Goal: Information Seeking & Learning: Learn about a topic

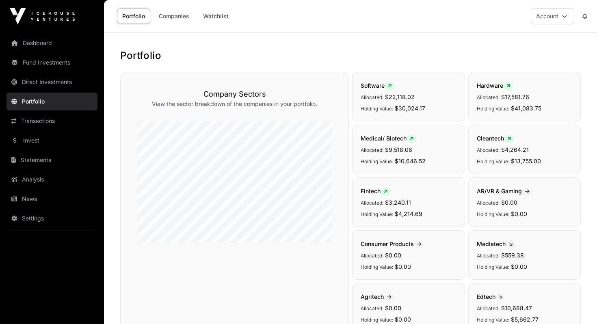
scroll to position [335, 0]
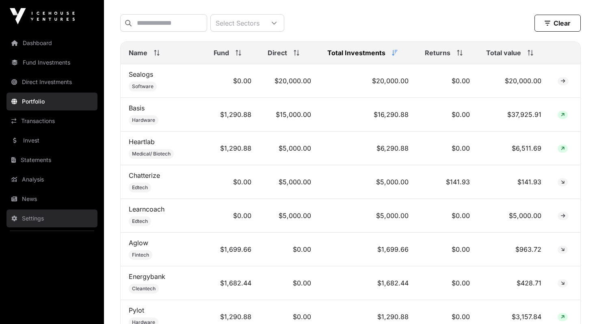
click at [48, 222] on link "Settings" at bounding box center [52, 219] width 91 height 18
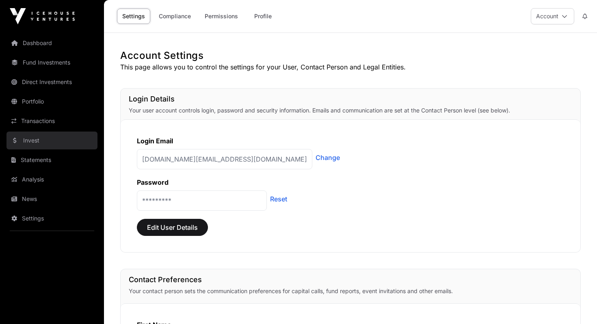
click at [46, 143] on link "Invest" at bounding box center [52, 141] width 91 height 18
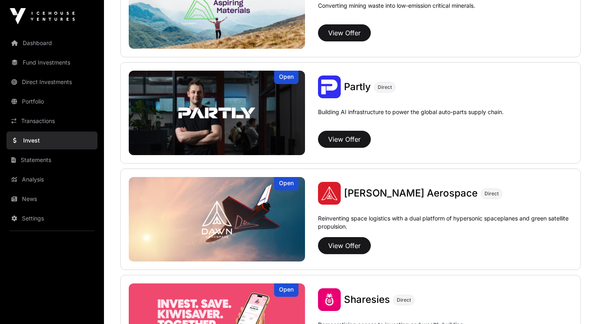
scroll to position [788, 0]
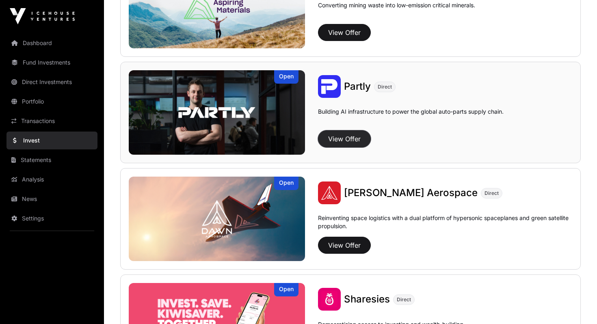
click at [339, 139] on button "View Offer" at bounding box center [344, 138] width 53 height 17
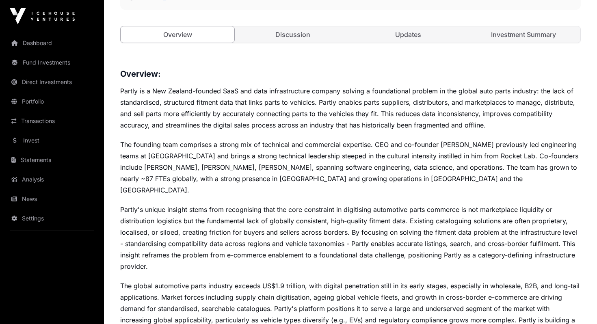
scroll to position [279, 0]
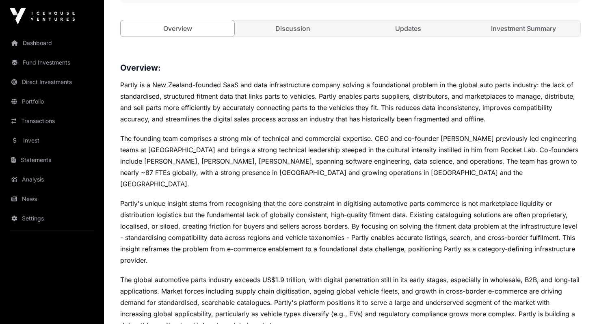
click at [299, 30] on link "Discussion" at bounding box center [293, 28] width 114 height 16
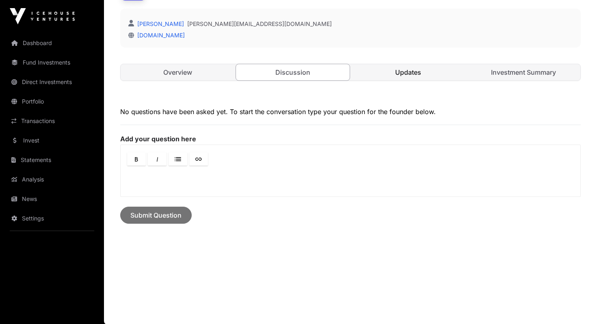
click at [400, 73] on link "Updates" at bounding box center [409, 72] width 114 height 16
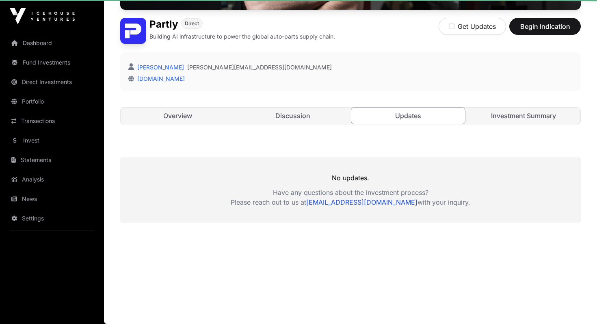
scroll to position [191, 0]
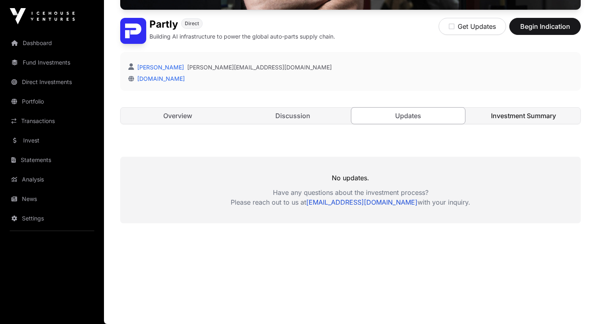
click at [519, 119] on link "Investment Summary" at bounding box center [524, 116] width 114 height 16
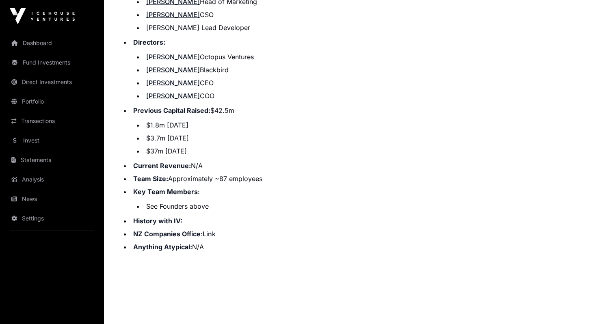
scroll to position [954, 0]
